Goal: Navigation & Orientation: Understand site structure

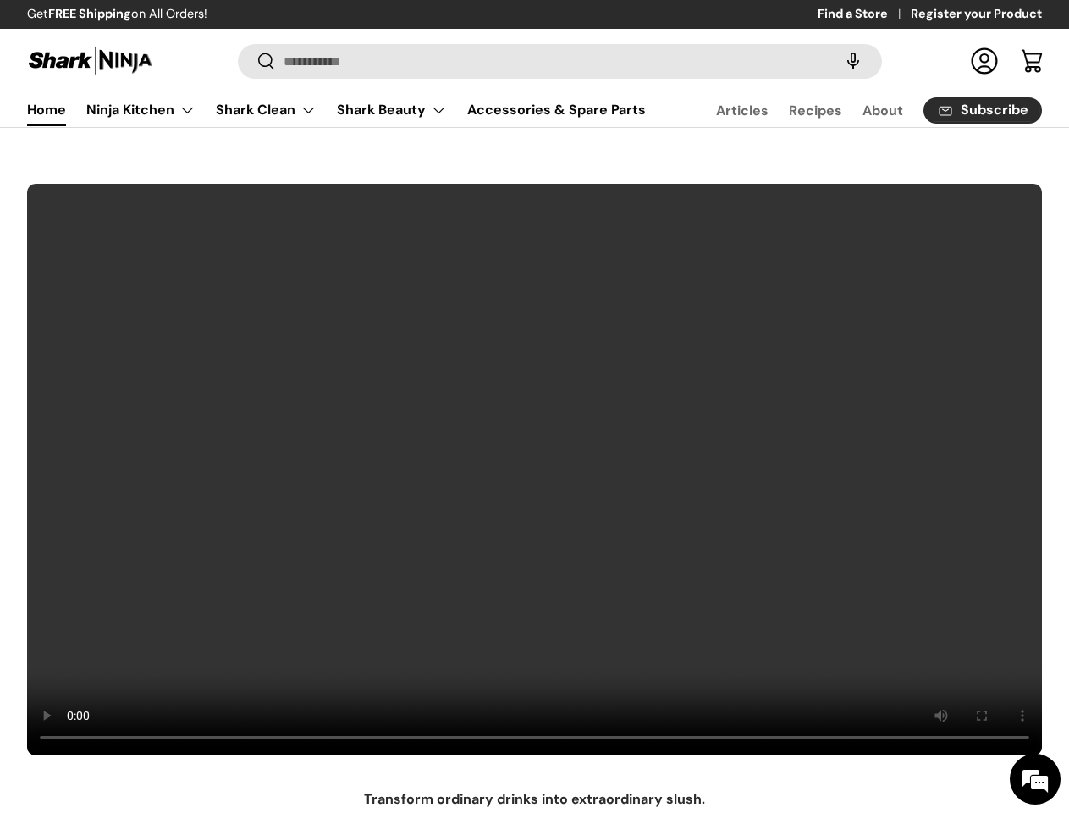
click at [534, 406] on video at bounding box center [534, 469] width 1017 height 573
click at [837, 61] on speech-search-button at bounding box center [853, 60] width 54 height 37
click at [356, 126] on summary "Shark Beauty" at bounding box center [392, 110] width 130 height 34
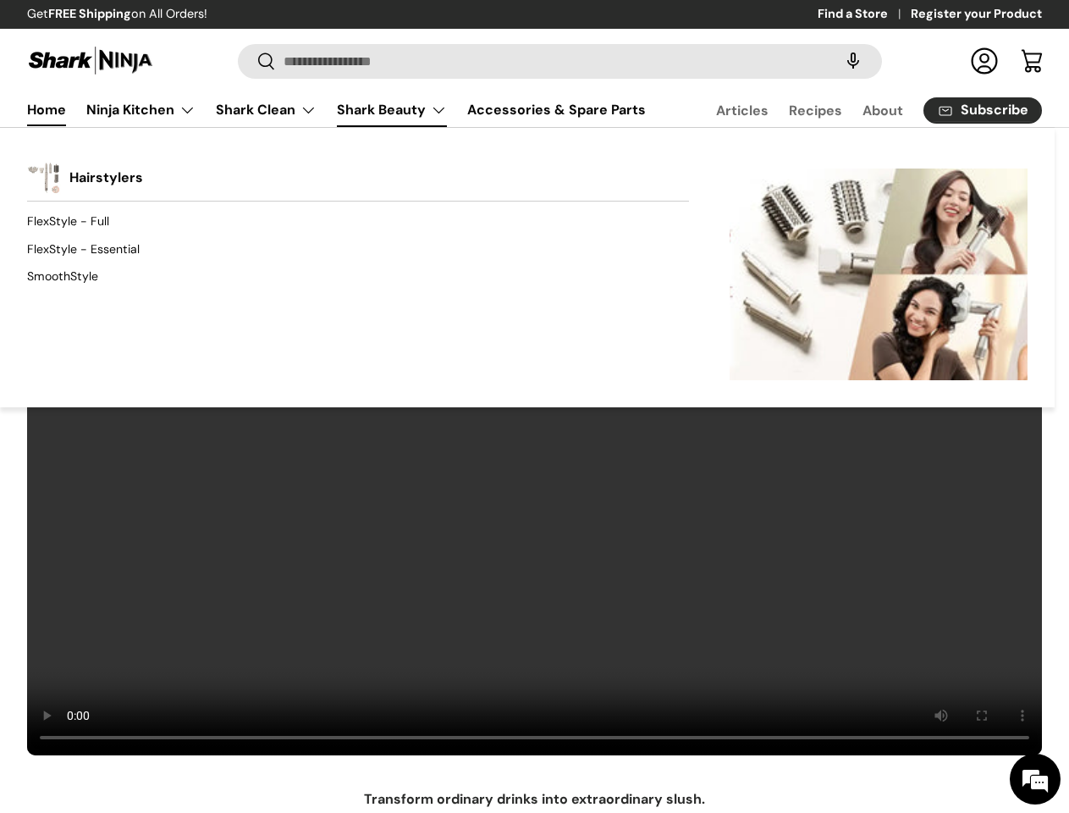
click at [511, 169] on div "Back Shark Beauty Hairstylers FlexStyle - Full FlexStyle - Essential SmoothStyl…" at bounding box center [527, 267] width 1055 height 280
click at [765, 175] on div "Back Shark Beauty Hairstylers FlexStyle - Full FlexStyle - Essential SmoothStyl…" at bounding box center [527, 267] width 1055 height 280
click at [994, 169] on div "Back Shark Beauty Hairstylers FlexStyle - Full FlexStyle - Essential SmoothStyl…" at bounding box center [527, 267] width 1055 height 280
click at [376, 169] on div "Back Shark Beauty Hairstylers FlexStyle - Full FlexStyle - Essential SmoothStyl…" at bounding box center [527, 267] width 1055 height 280
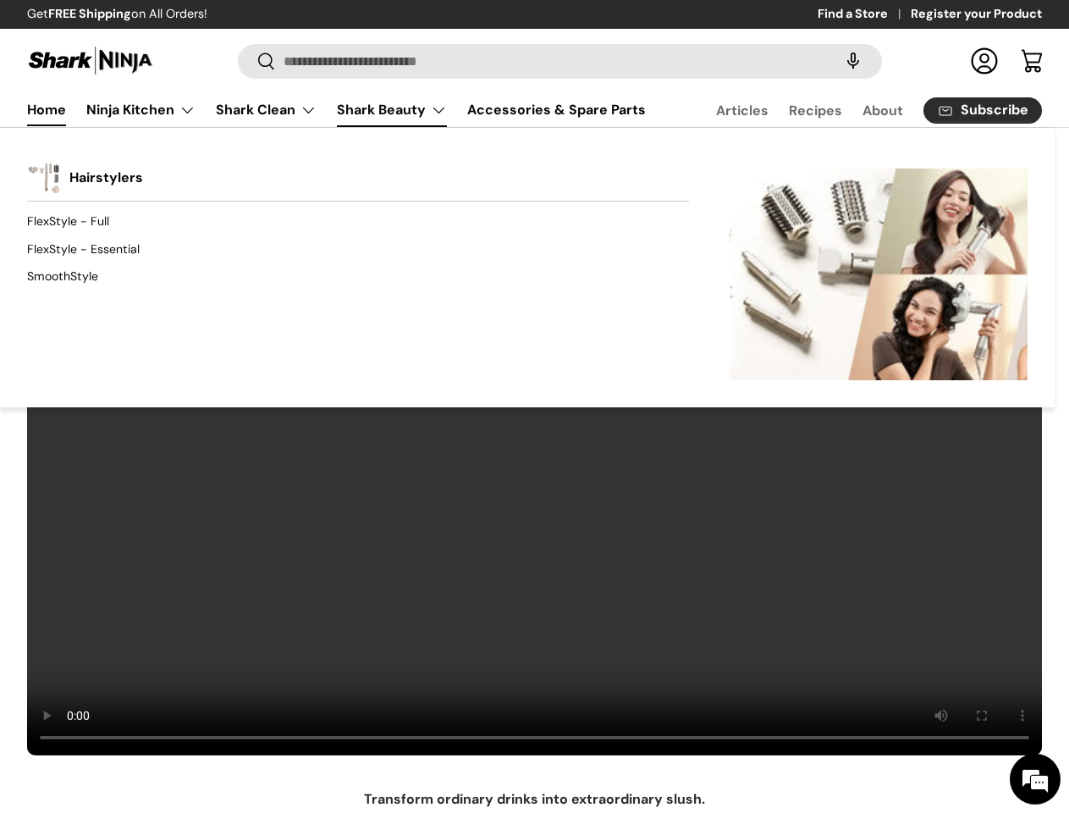
click at [591, 175] on div "Back Shark Beauty Hairstylers FlexStyle - Full FlexStyle - Essential SmoothStyl…" at bounding box center [527, 267] width 1055 height 280
click at [813, 169] on div "Back Shark Beauty Hairstylers FlexStyle - Full FlexStyle - Essential SmoothStyl…" at bounding box center [527, 267] width 1055 height 280
